Goal: Find contact information: Find contact information

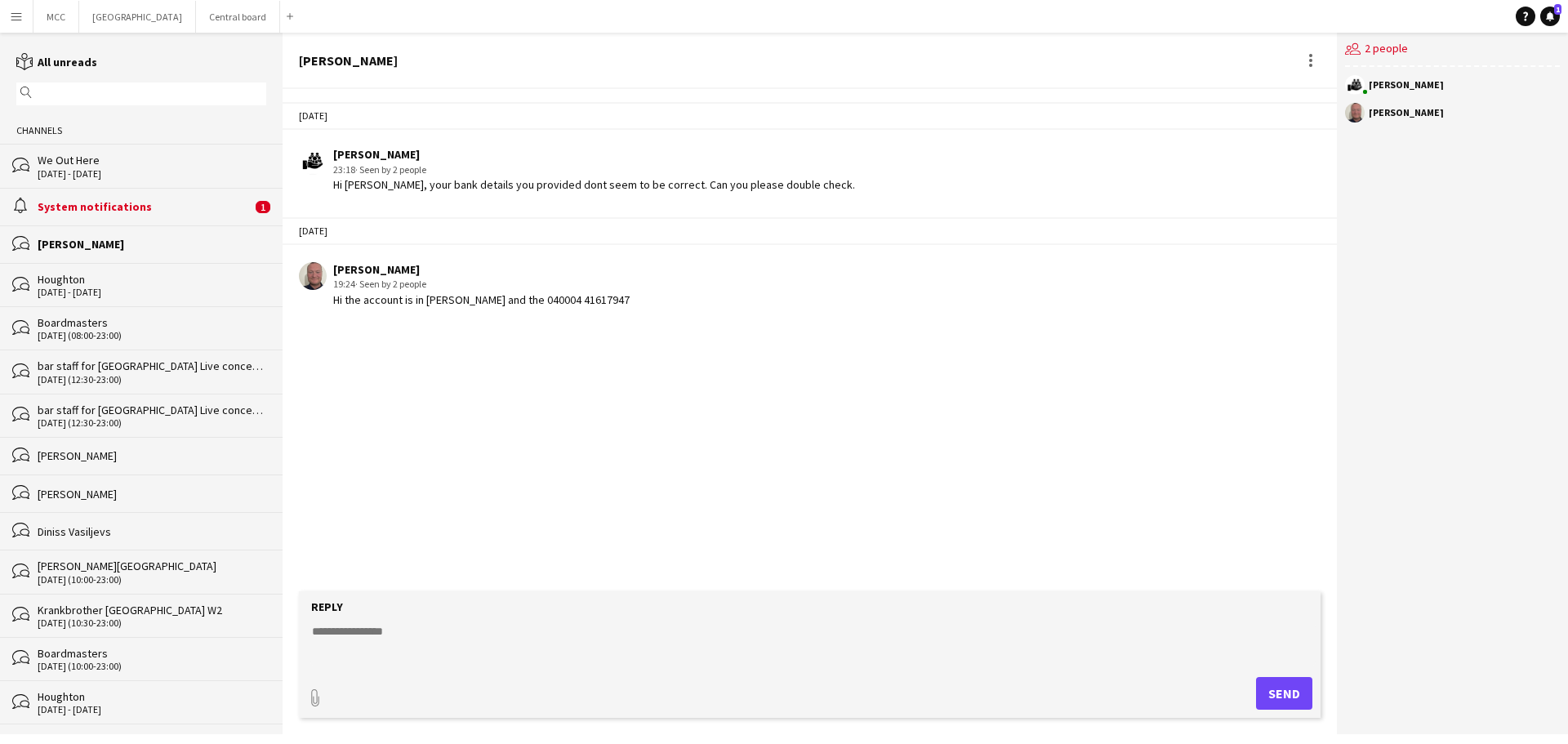
click at [11, 23] on button "Menu" at bounding box center [16, 16] width 33 height 33
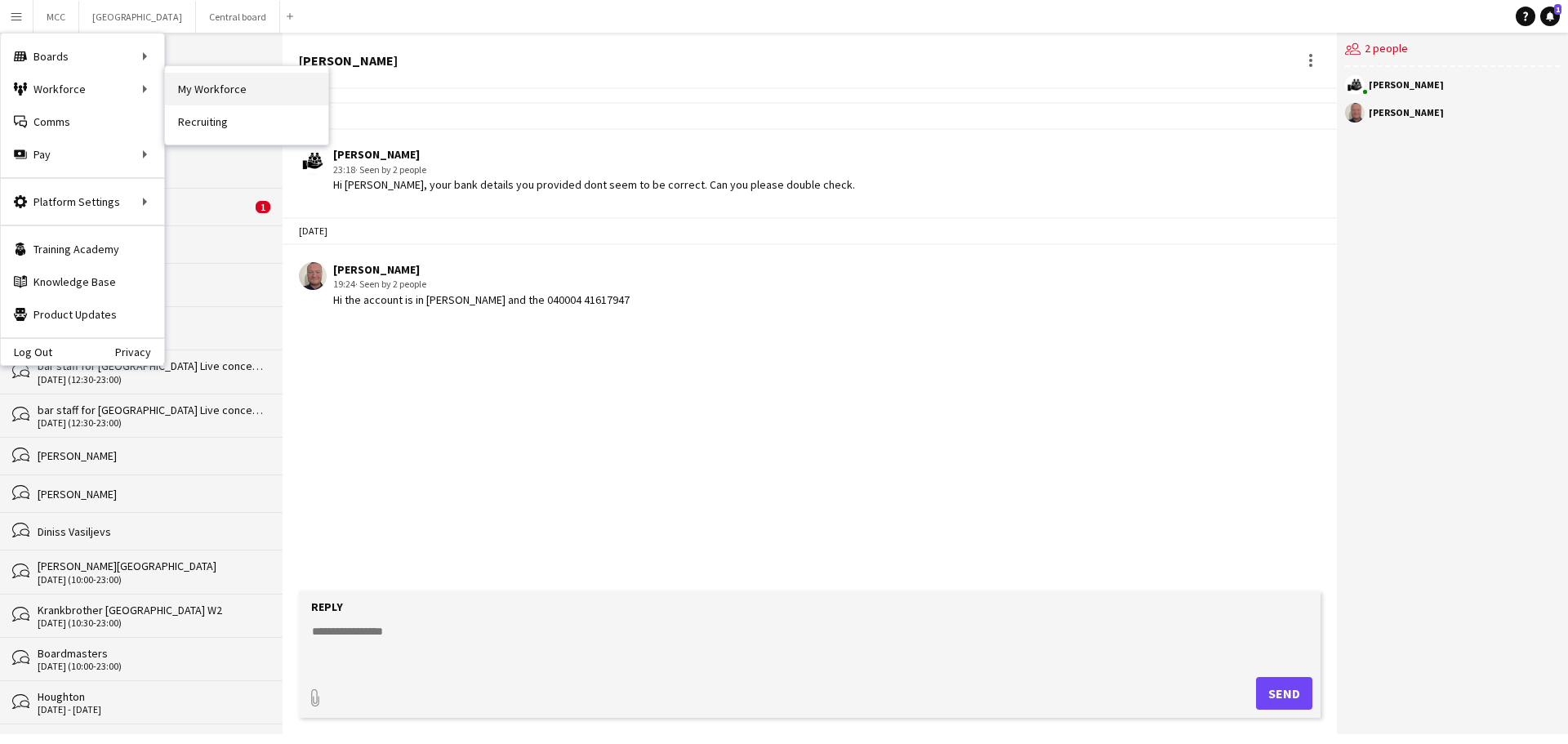
click at [215, 91] on link "My Workforce" at bounding box center [246, 88] width 163 height 33
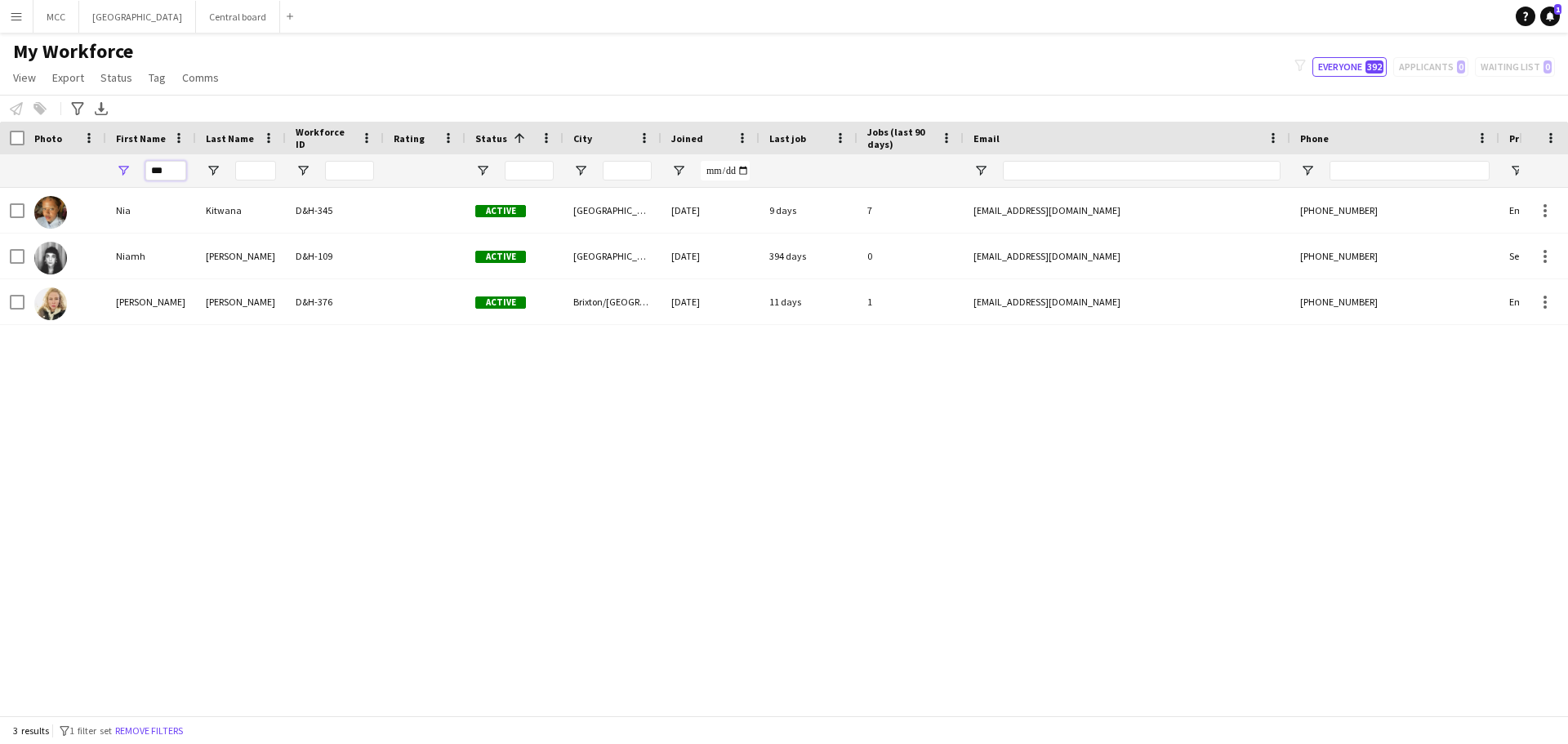
click at [167, 169] on input "***" at bounding box center [166, 170] width 41 height 19
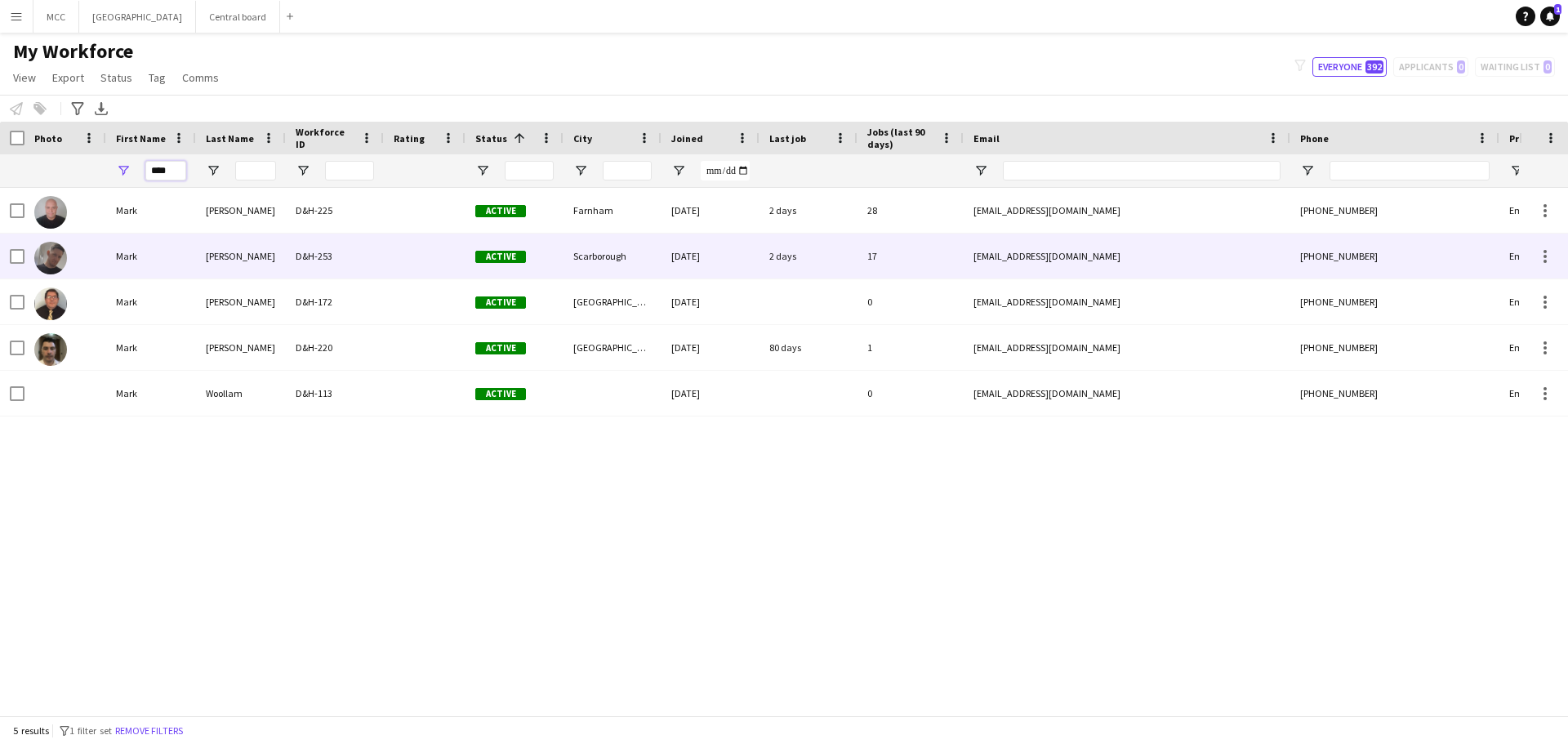
type input "****"
click at [370, 256] on div "D&H-253" at bounding box center [335, 256] width 98 height 45
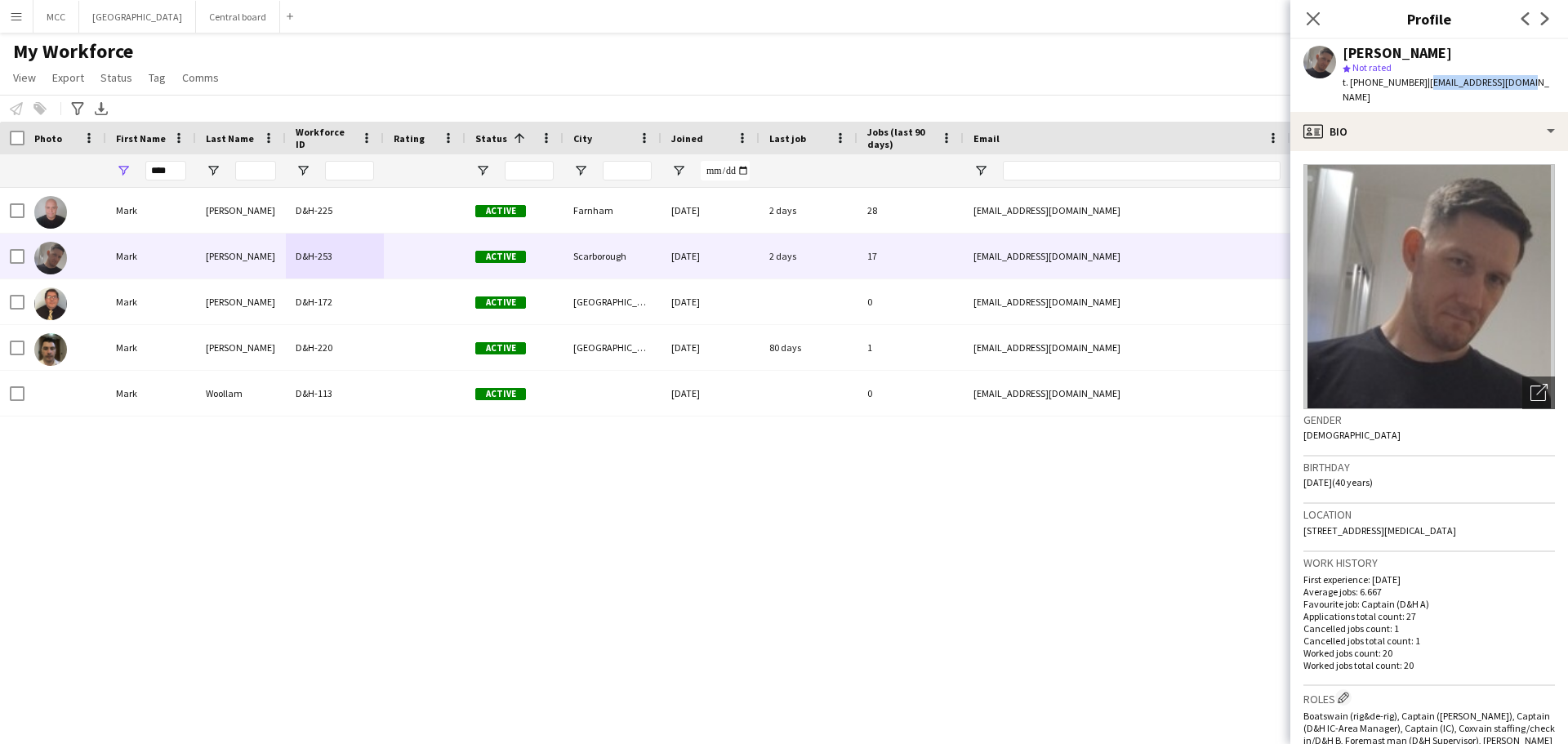
drag, startPoint x: 1515, startPoint y: 82, endPoint x: 1421, endPoint y: 82, distance: 94.0
click at [1421, 82] on span "| [EMAIL_ADDRESS][DOMAIN_NAME]" at bounding box center [1446, 89] width 207 height 27
copy span "[EMAIL_ADDRESS][DOMAIN_NAME]"
click at [1148, 74] on div "My Workforce View Views Default view New view Update view Delete view Edit name…" at bounding box center [784, 67] width 1568 height 55
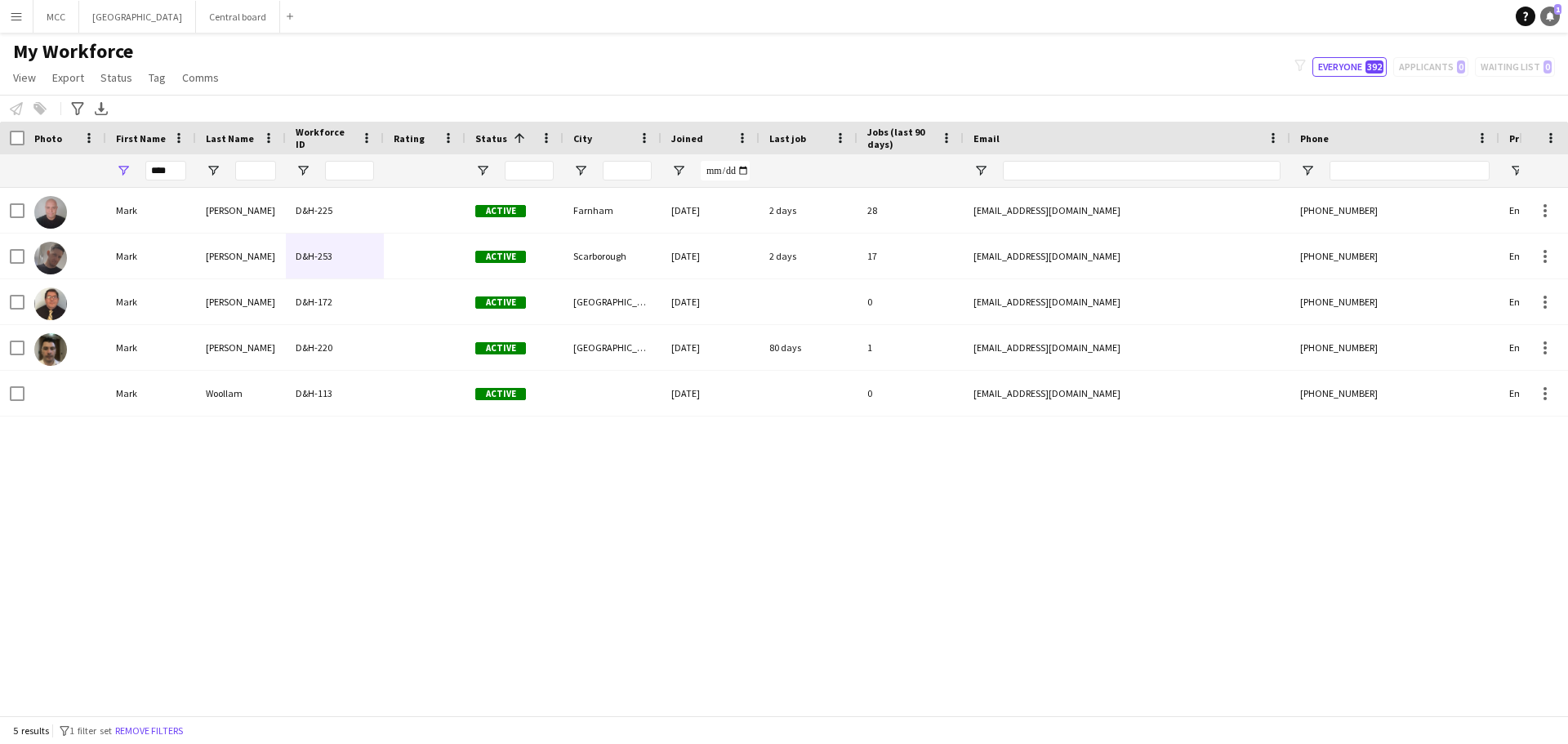
click at [1555, 18] on link "Notifications 1" at bounding box center [1550, 16] width 19 height 19
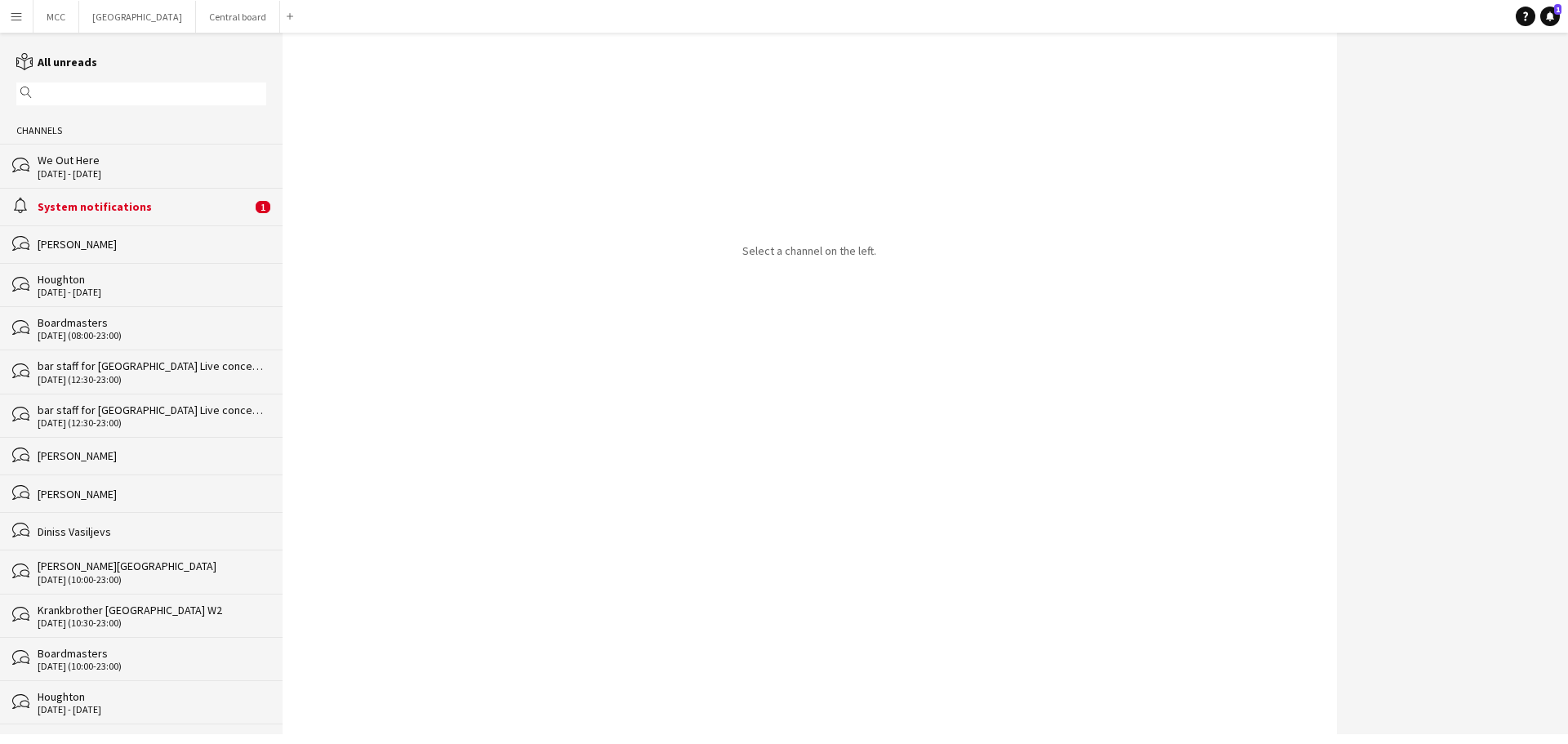
click at [173, 213] on div "System notifications" at bounding box center [145, 206] width 214 height 14
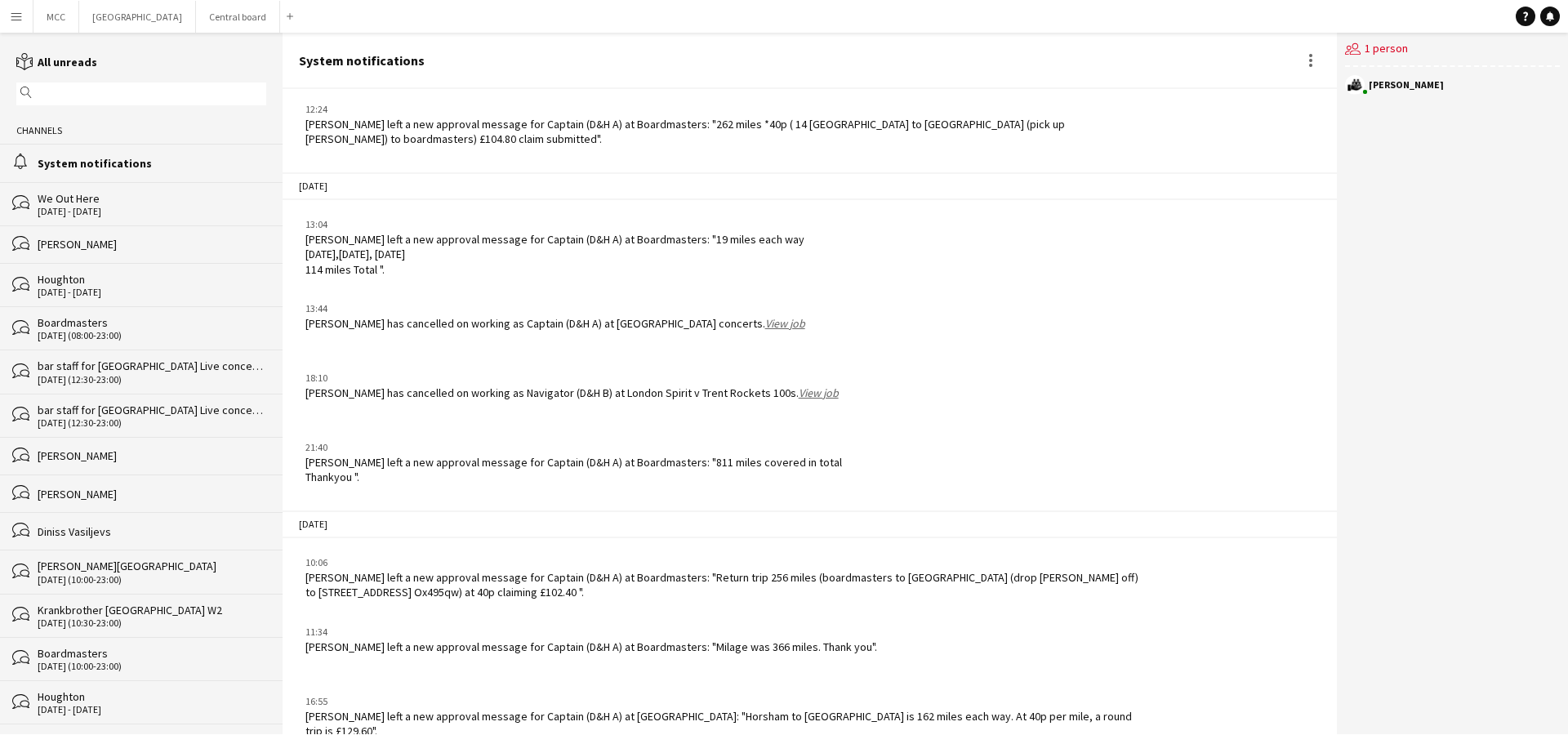
scroll to position [1897, 0]
